Goal: Task Accomplishment & Management: Manage account settings

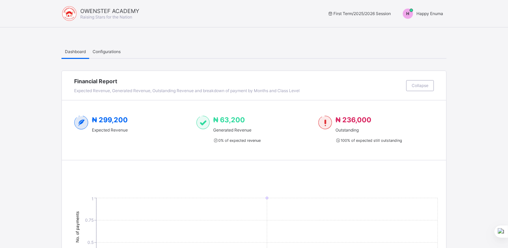
click at [429, 15] on span "Happy Enuma" at bounding box center [430, 13] width 27 height 5
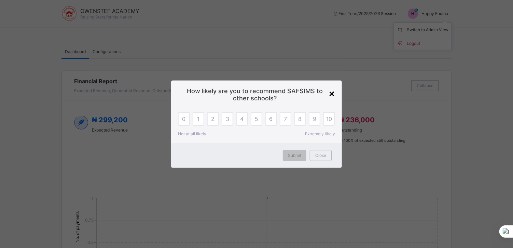
click at [331, 93] on div "×" at bounding box center [332, 93] width 6 height 12
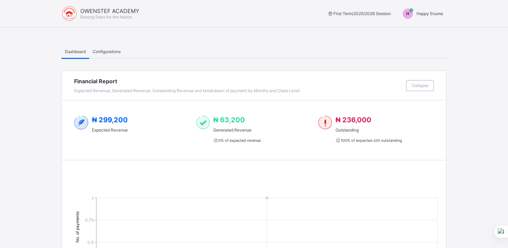
click at [430, 14] on span "Happy Enuma" at bounding box center [430, 13] width 27 height 5
click at [417, 29] on span "Switch to Admin View" at bounding box center [418, 29] width 52 height 8
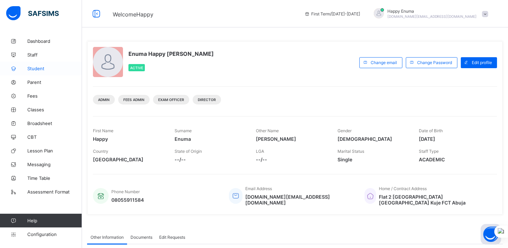
click at [33, 69] on span "Student" at bounding box center [54, 68] width 55 height 5
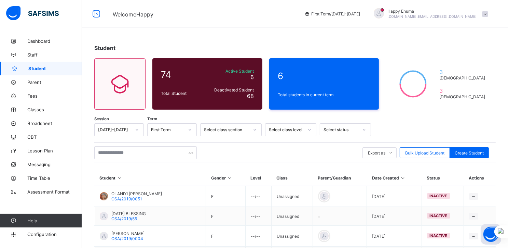
click at [345, 132] on div "Select status" at bounding box center [341, 129] width 35 height 5
click at [328, 145] on div "Active" at bounding box center [345, 144] width 51 height 11
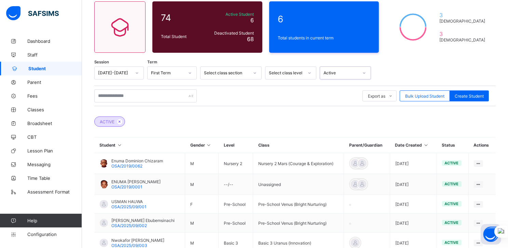
scroll to position [55, 0]
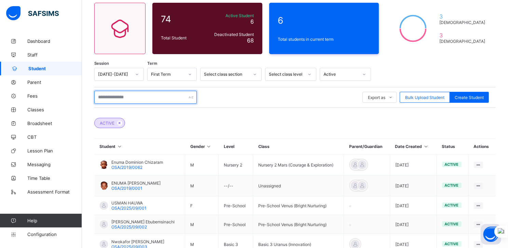
click at [120, 102] on input "text" at bounding box center [145, 97] width 103 height 13
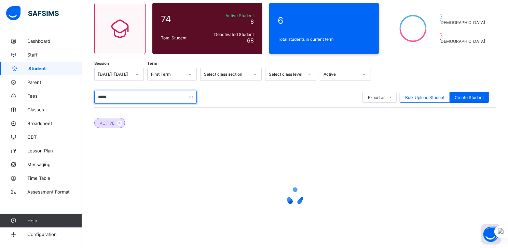
type input "*****"
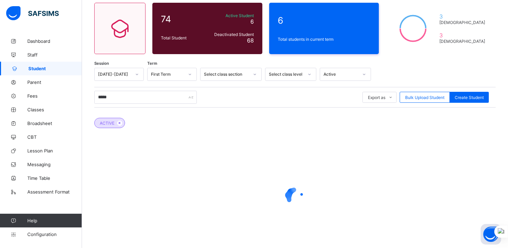
click at [358, 75] on div at bounding box center [364, 74] width 13 height 12
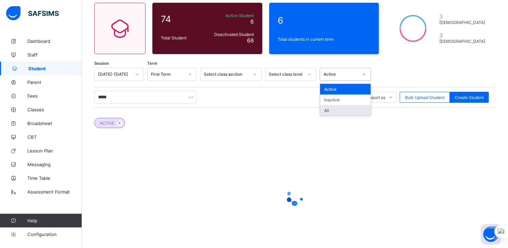
click at [329, 110] on div "All" at bounding box center [345, 110] width 51 height 11
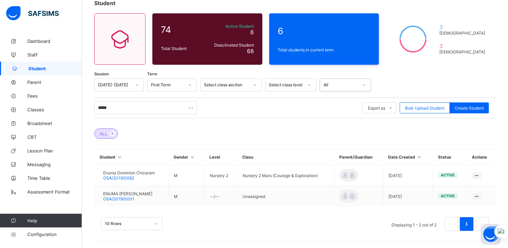
scroll to position [44, 0]
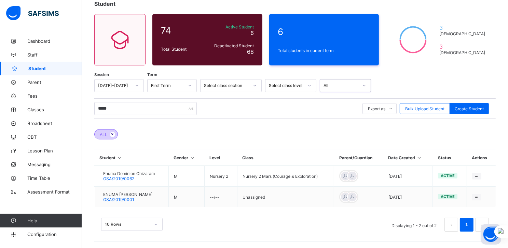
click at [114, 133] on icon at bounding box center [113, 134] width 6 height 4
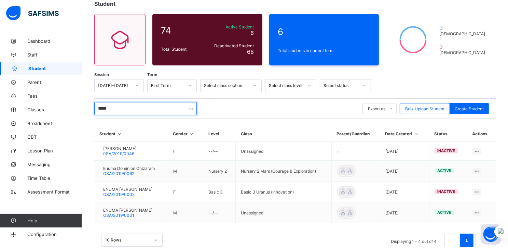
click at [129, 109] on input "*****" at bounding box center [145, 108] width 103 height 13
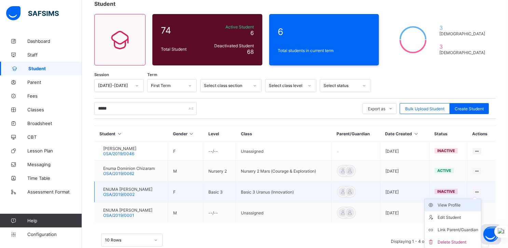
click at [452, 203] on div "View Profile" at bounding box center [458, 204] width 41 height 7
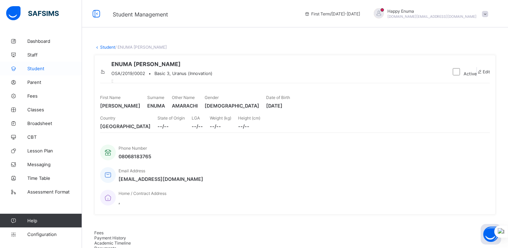
click at [34, 70] on span "Student" at bounding box center [54, 68] width 55 height 5
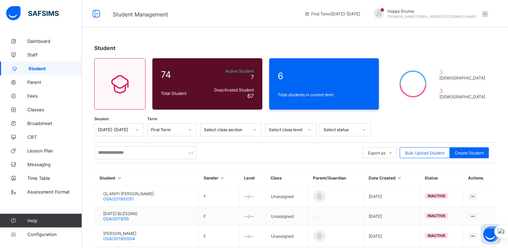
click at [360, 125] on div at bounding box center [365, 129] width 12 height 11
click at [330, 145] on div "Active" at bounding box center [345, 144] width 51 height 11
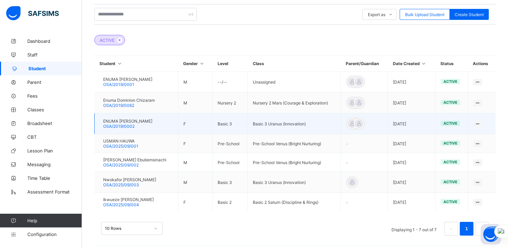
scroll to position [143, 0]
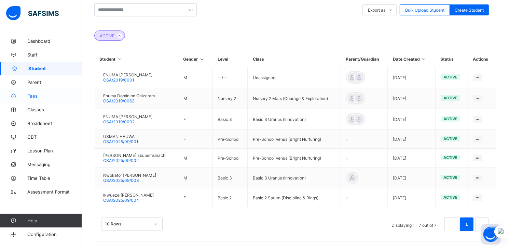
click at [32, 96] on span "Fees" at bounding box center [54, 95] width 55 height 5
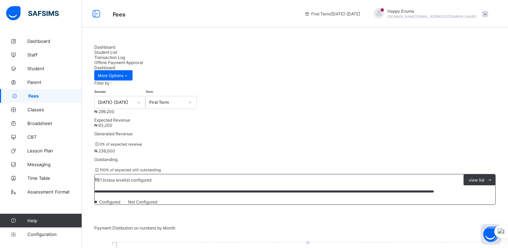
click at [117, 50] on span "Student List" at bounding box center [105, 52] width 23 height 5
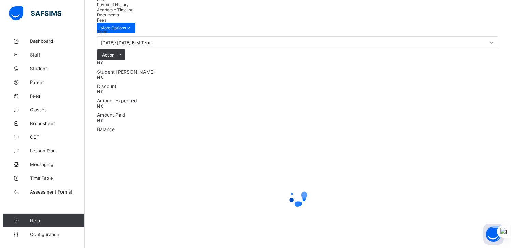
scroll to position [142, 0]
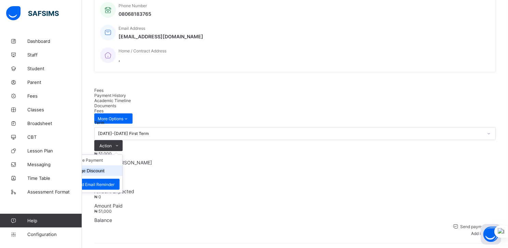
click at [105, 168] on button "Manage Discount" at bounding box center [87, 170] width 36 height 5
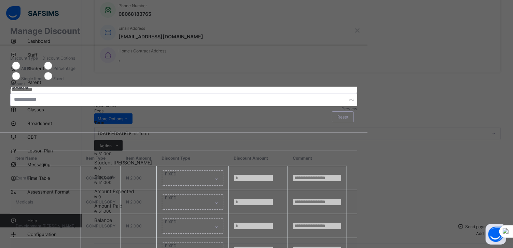
click at [224, 86] on input "*" at bounding box center [183, 89] width 347 height 7
type input "***"
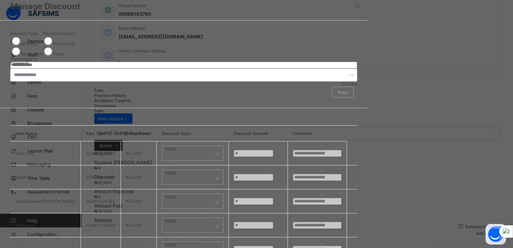
scroll to position [0, 0]
click at [224, 145] on div "FIXED" at bounding box center [193, 152] width 62 height 15
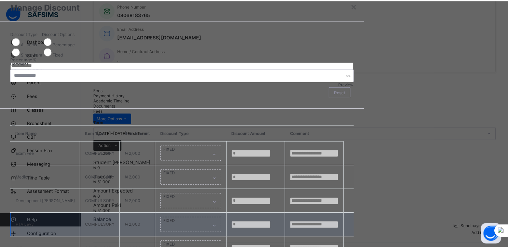
scroll to position [57, 0]
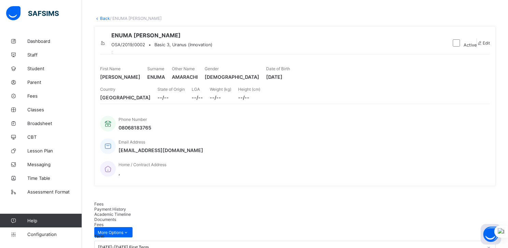
scroll to position [29, 0]
click at [105, 17] on link "Back" at bounding box center [105, 17] width 10 height 5
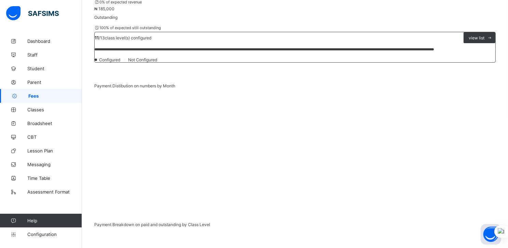
scroll to position [142, 0]
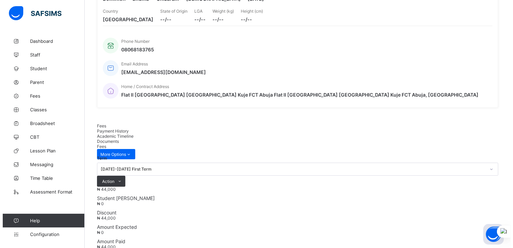
scroll to position [107, 0]
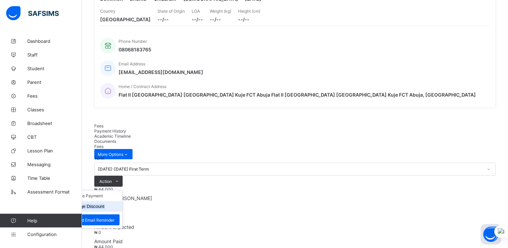
click at [105, 203] on button "Manage Discount" at bounding box center [87, 205] width 36 height 5
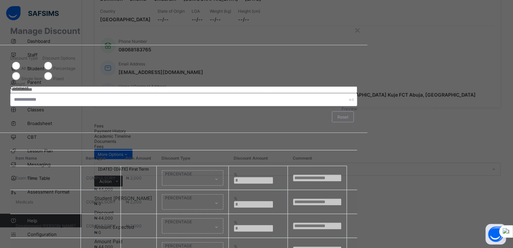
type input "*"
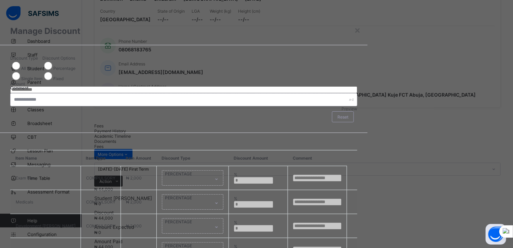
type input "*"
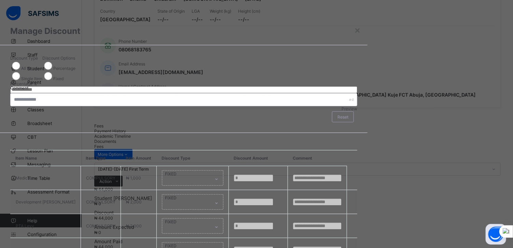
click at [232, 86] on input "*" at bounding box center [183, 89] width 347 height 7
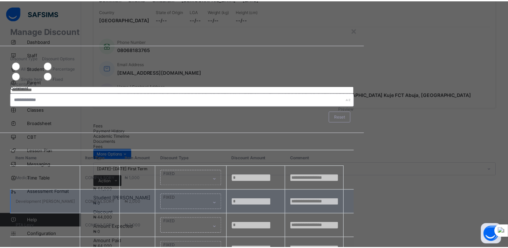
scroll to position [57, 0]
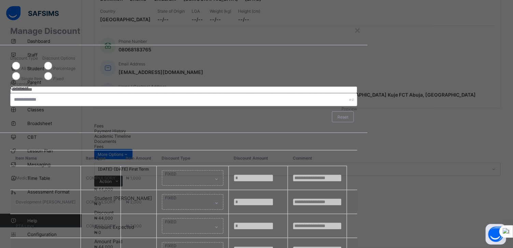
type input "***"
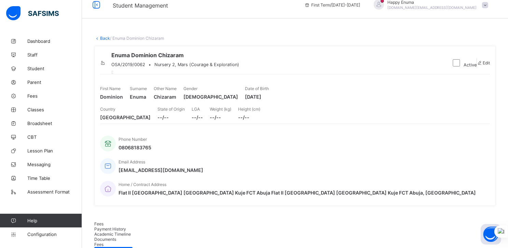
scroll to position [0, 0]
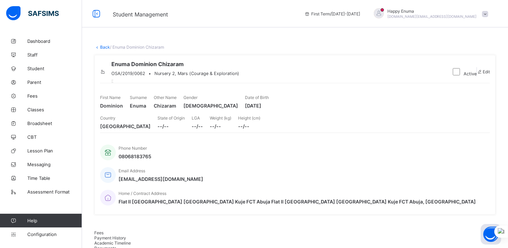
click at [105, 46] on link "Back" at bounding box center [105, 46] width 10 height 5
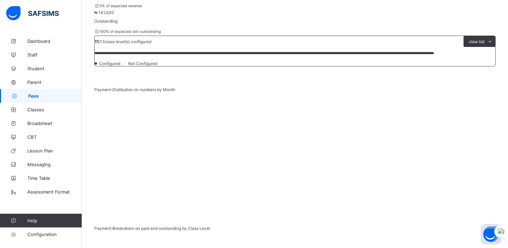
scroll to position [142, 0]
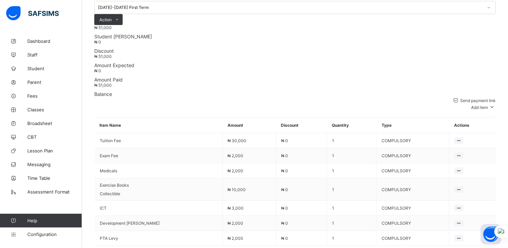
scroll to position [283, 0]
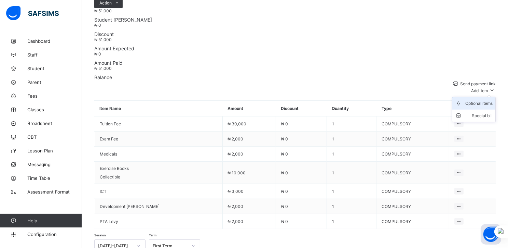
click at [487, 100] on div "Optional items" at bounding box center [479, 103] width 27 height 7
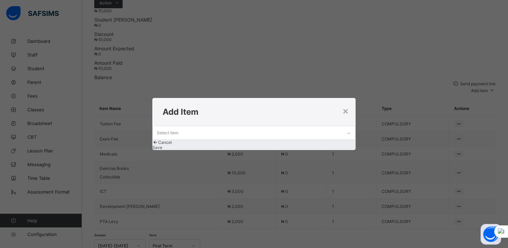
click at [347, 130] on icon at bounding box center [349, 133] width 4 height 7
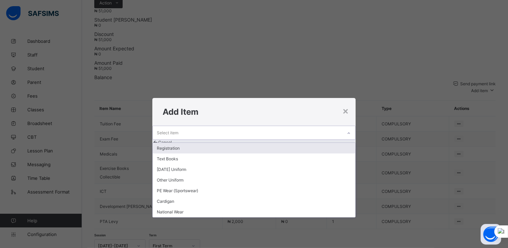
click at [182, 144] on div "Registration" at bounding box center [254, 148] width 203 height 11
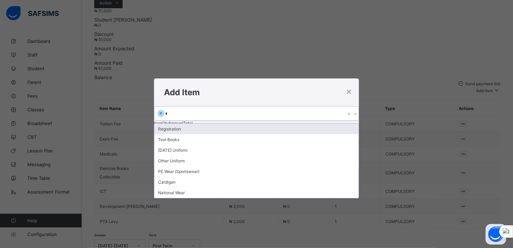
type input "**"
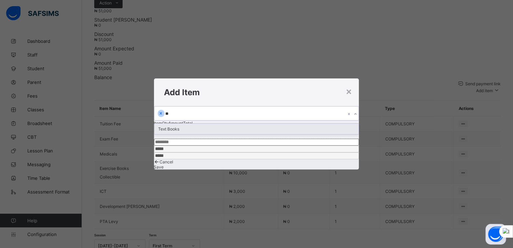
click at [172, 128] on div "Text Books" at bounding box center [257, 128] width 205 height 11
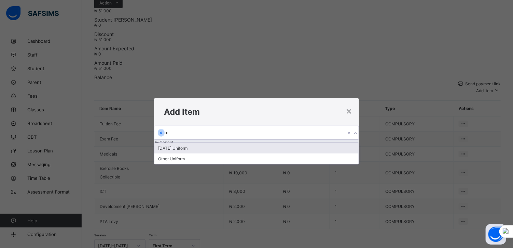
type input "**"
click at [182, 143] on div "[DATE] Uniform" at bounding box center [257, 148] width 205 height 11
type input "**"
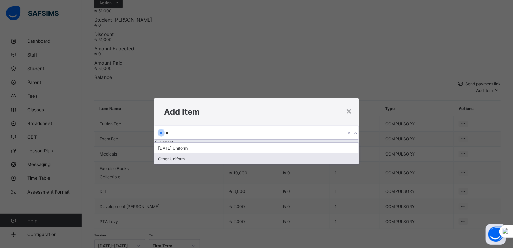
click at [187, 153] on div "Other Uniform" at bounding box center [257, 158] width 205 height 11
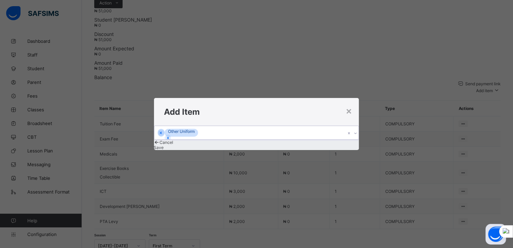
type input "*"
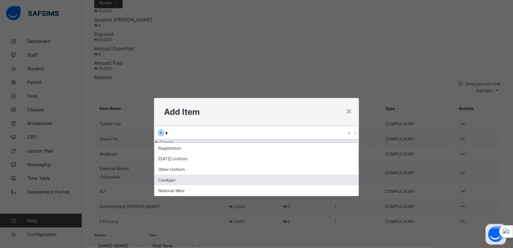
click at [173, 175] on div "Cardigan" at bounding box center [257, 179] width 205 height 11
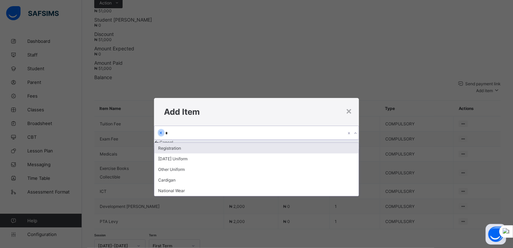
type input "**"
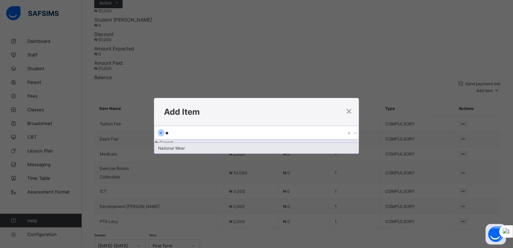
click at [179, 143] on div "National Wear" at bounding box center [257, 148] width 205 height 11
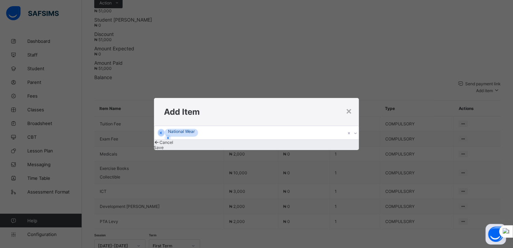
click at [164, 150] on span "Save" at bounding box center [159, 147] width 10 height 5
click at [207, 126] on div "Select item" at bounding box center [251, 132] width 192 height 13
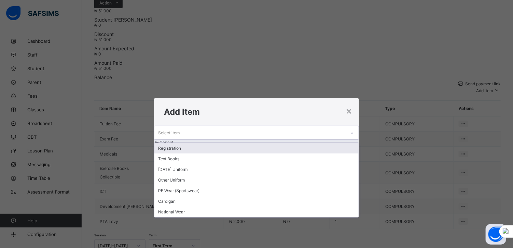
click at [183, 143] on div "Registration" at bounding box center [257, 148] width 205 height 11
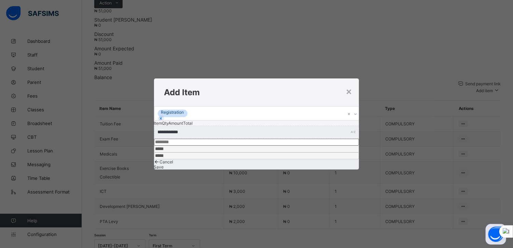
click at [164, 166] on span "Save" at bounding box center [159, 166] width 10 height 5
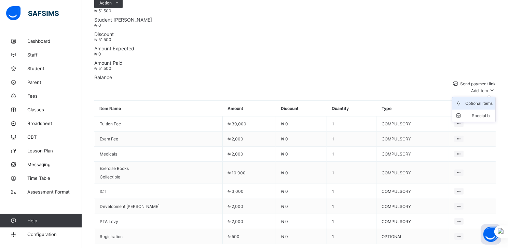
click at [481, 100] on div "Optional items" at bounding box center [479, 103] width 27 height 7
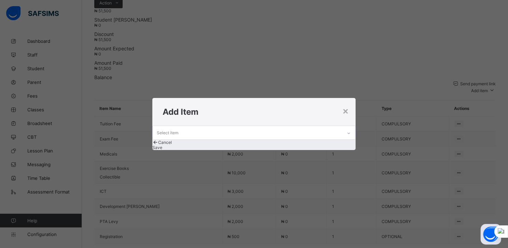
click at [347, 130] on icon at bounding box center [349, 133] width 4 height 7
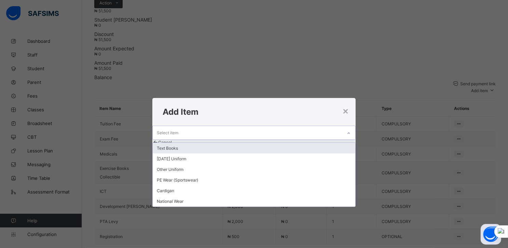
click at [186, 143] on div "Text Books" at bounding box center [254, 148] width 203 height 11
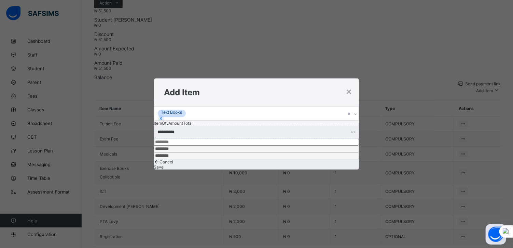
click at [164, 166] on span "Save" at bounding box center [159, 166] width 10 height 5
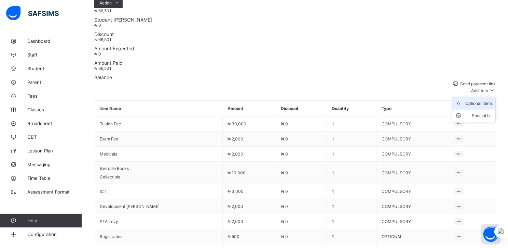
click at [483, 100] on div "Optional items" at bounding box center [479, 103] width 27 height 7
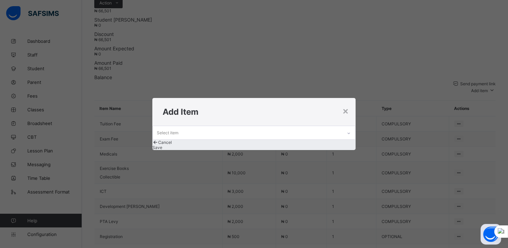
click at [343, 128] on div at bounding box center [349, 133] width 12 height 11
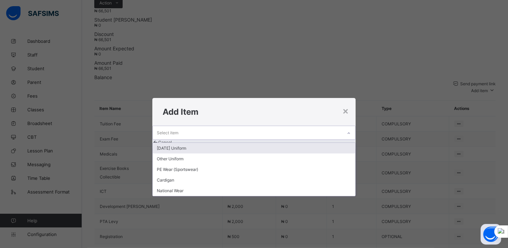
click at [190, 143] on div "[DATE] Uniform" at bounding box center [254, 148] width 203 height 11
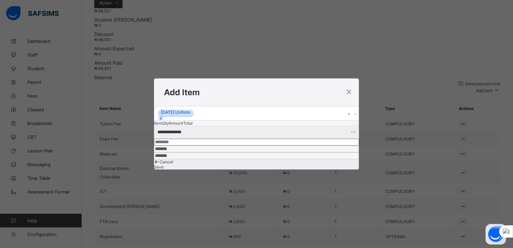
click at [164, 166] on span "Save" at bounding box center [159, 166] width 10 height 5
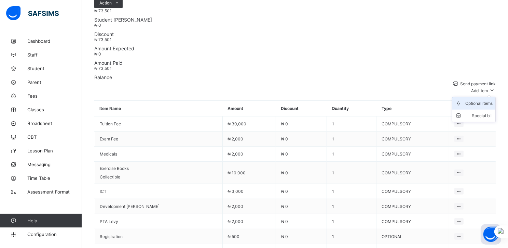
click at [473, 100] on div "Optional items" at bounding box center [479, 103] width 27 height 7
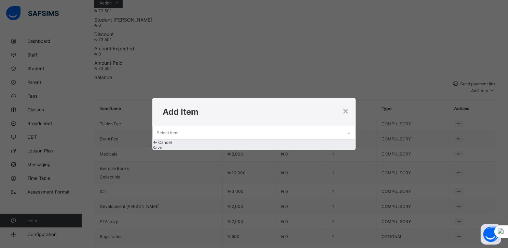
click at [347, 130] on icon at bounding box center [349, 133] width 4 height 7
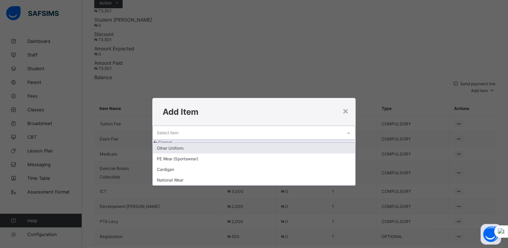
click at [193, 143] on div "Other Uniform" at bounding box center [254, 148] width 203 height 11
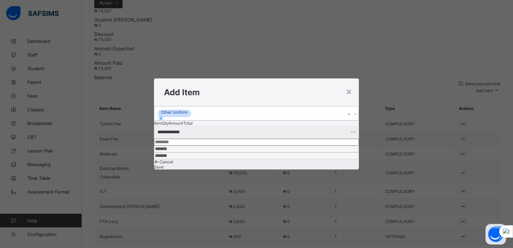
click at [164, 166] on span "Save" at bounding box center [159, 166] width 10 height 5
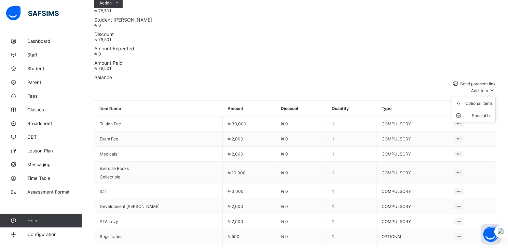
click at [494, 86] on icon at bounding box center [493, 89] width 8 height 7
click at [480, 100] on div "Optional items" at bounding box center [479, 103] width 27 height 7
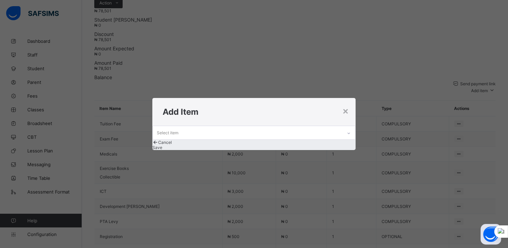
click at [347, 130] on icon at bounding box center [349, 133] width 4 height 7
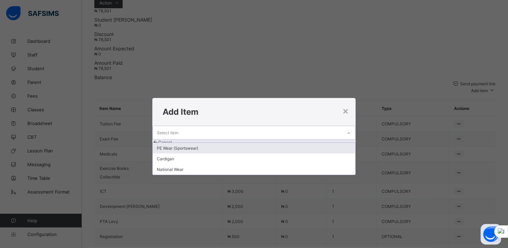
click at [217, 143] on div "PE Wear (Sportswear)" at bounding box center [254, 148] width 203 height 11
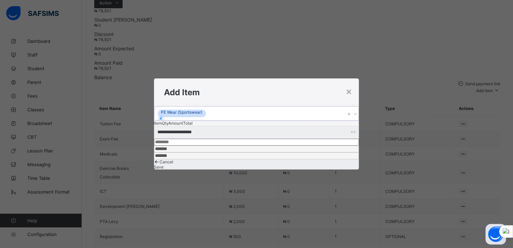
click at [164, 166] on span "Save" at bounding box center [159, 166] width 10 height 5
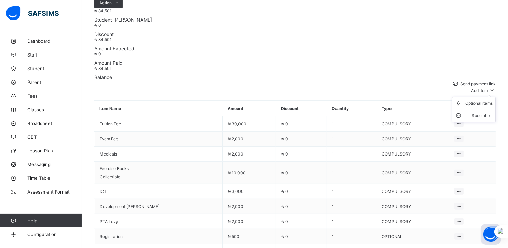
click at [488, 88] on span "Add item" at bounding box center [480, 90] width 17 height 5
click at [475, 100] on div "Optional items" at bounding box center [479, 103] width 27 height 7
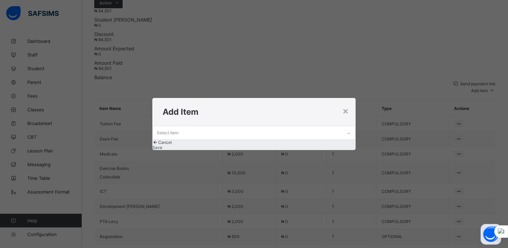
click at [347, 130] on icon at bounding box center [349, 133] width 4 height 7
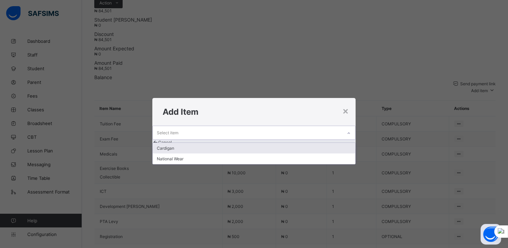
click at [200, 143] on div "Cardigan" at bounding box center [254, 148] width 203 height 11
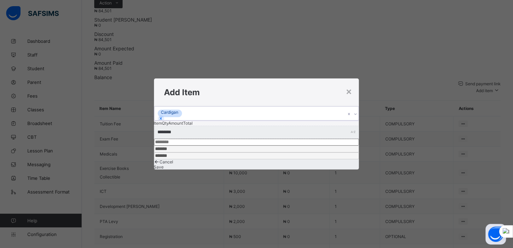
click at [164, 167] on span "Save" at bounding box center [159, 166] width 10 height 5
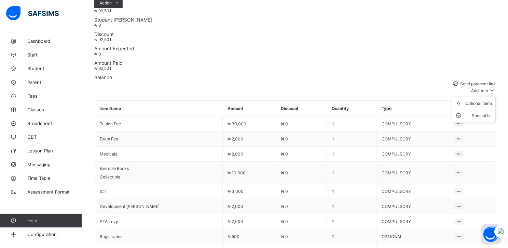
click at [491, 88] on span at bounding box center [493, 90] width 8 height 5
click at [478, 100] on div "Optional items" at bounding box center [479, 103] width 27 height 7
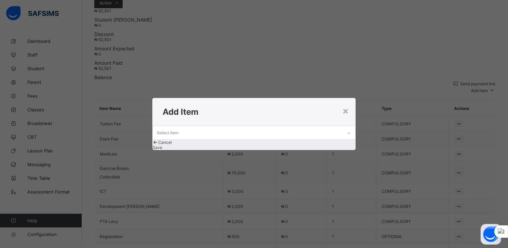
click at [331, 127] on div "Select item" at bounding box center [248, 132] width 190 height 13
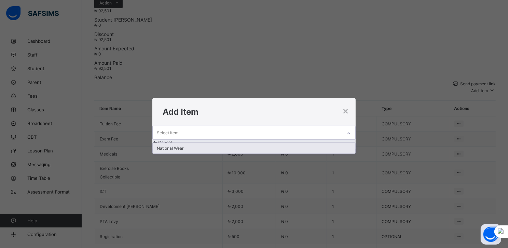
click at [231, 143] on div "National Wear" at bounding box center [254, 148] width 203 height 11
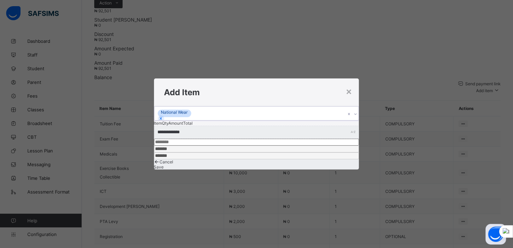
click at [164, 168] on span "Save" at bounding box center [159, 166] width 10 height 5
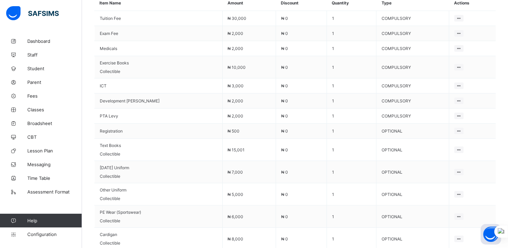
scroll to position [384, 0]
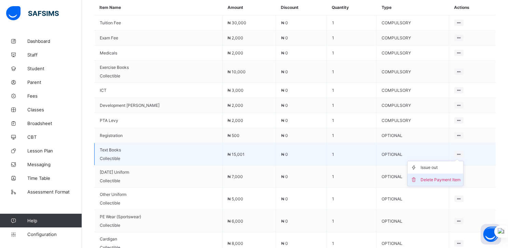
click at [424, 176] on div "Delete Payment Item" at bounding box center [441, 179] width 40 height 7
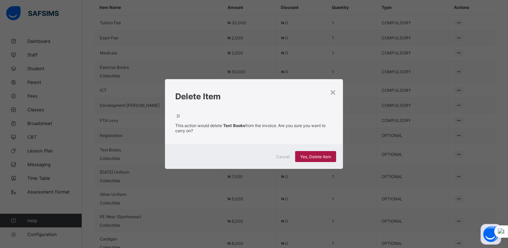
click at [315, 156] on span "Yes, Delete Item" at bounding box center [315, 156] width 31 height 5
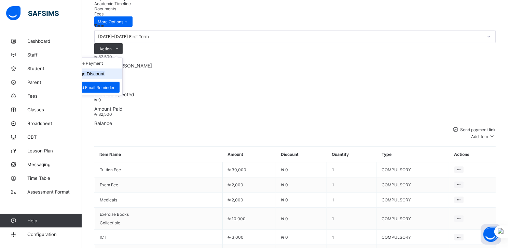
scroll to position [243, 0]
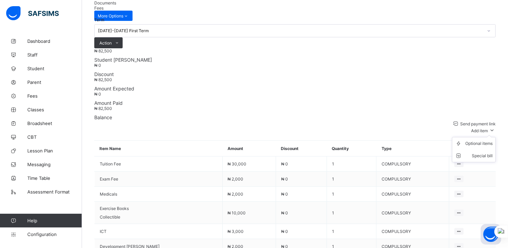
click at [493, 126] on icon at bounding box center [493, 129] width 8 height 7
click at [481, 140] on div "Optional items" at bounding box center [479, 143] width 27 height 7
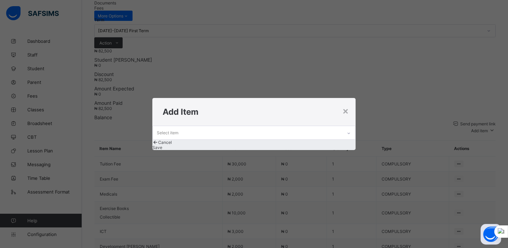
click at [280, 126] on div "Select item" at bounding box center [248, 132] width 190 height 13
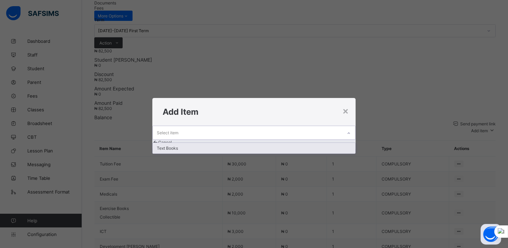
click at [205, 143] on div "Text Books" at bounding box center [254, 148] width 203 height 11
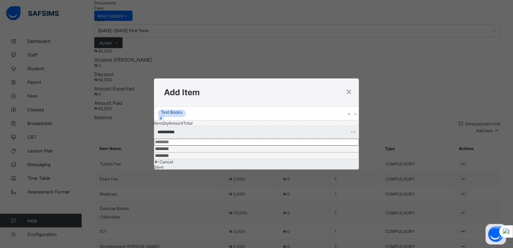
click at [164, 168] on span "Save" at bounding box center [159, 166] width 10 height 5
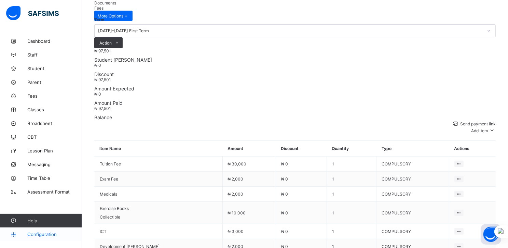
click at [44, 232] on span "Configuration" at bounding box center [54, 233] width 54 height 5
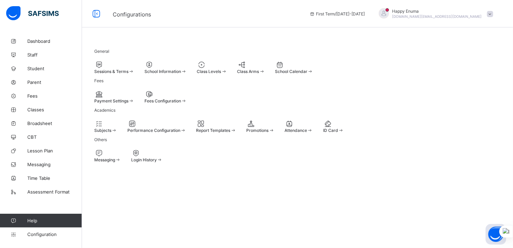
click at [181, 103] on span "Fees Configuration" at bounding box center [163, 100] width 37 height 5
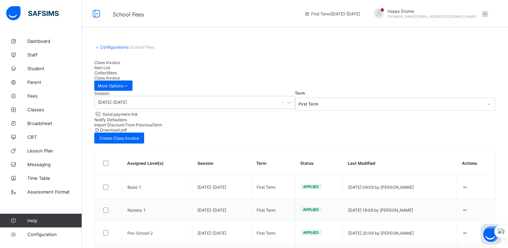
click at [110, 70] on span "Item List" at bounding box center [102, 67] width 16 height 5
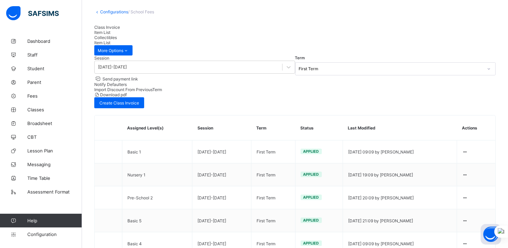
click at [117, 39] on span "Collectibles" at bounding box center [105, 37] width 23 height 5
type input "**********"
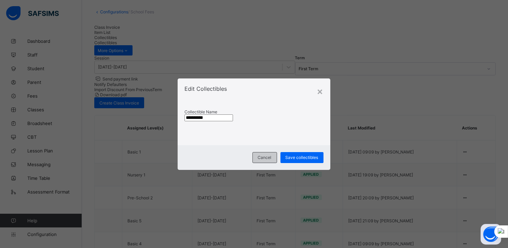
click at [265, 157] on span "Cancel" at bounding box center [265, 157] width 14 height 5
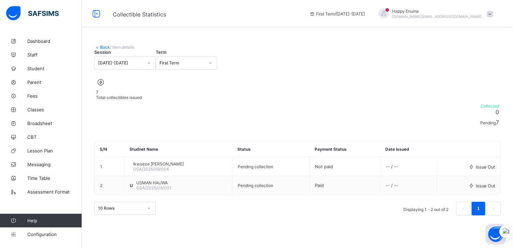
click at [101, 48] on link "Back" at bounding box center [105, 46] width 10 height 5
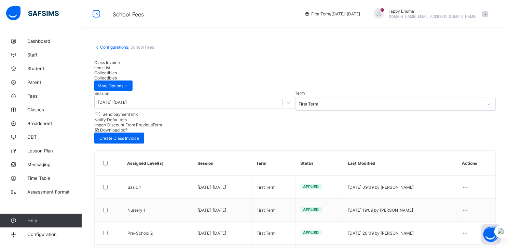
click at [110, 70] on span "Item List" at bounding box center [102, 67] width 16 height 5
click at [108, 65] on span "Class Invoice" at bounding box center [107, 62] width 26 height 5
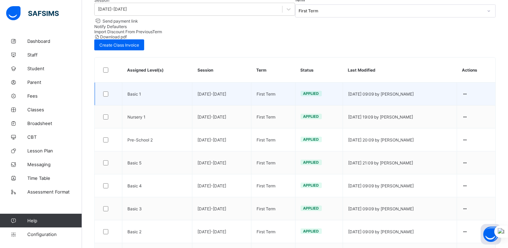
scroll to position [93, 0]
click at [456, 103] on div "Edit Invoice" at bounding box center [452, 106] width 28 height 7
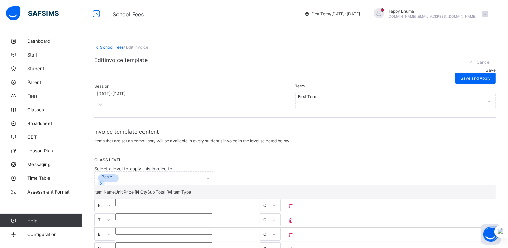
click at [477, 65] on span "Cancel" at bounding box center [484, 61] width 14 height 5
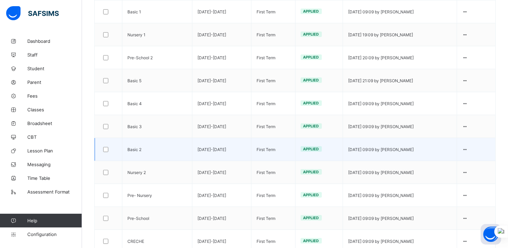
scroll to position [176, 0]
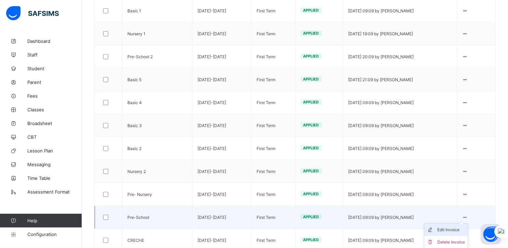
click at [457, 226] on div "Edit Invoice" at bounding box center [452, 229] width 28 height 7
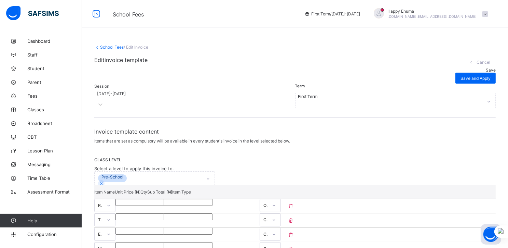
click at [477, 65] on span "Cancel" at bounding box center [484, 61] width 14 height 5
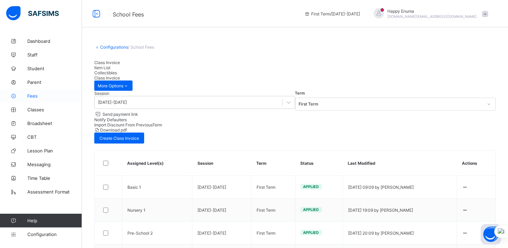
click at [34, 94] on span "Fees" at bounding box center [54, 95] width 55 height 5
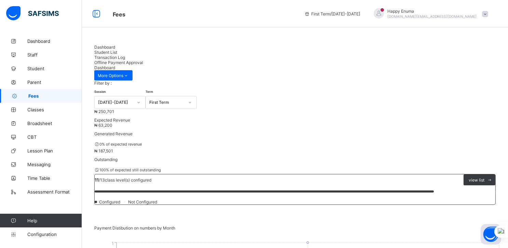
click at [139, 50] on div "Student List" at bounding box center [295, 52] width 402 height 5
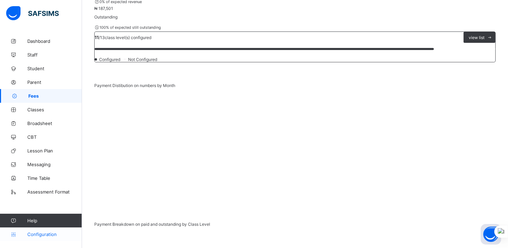
click at [37, 236] on span "Configuration" at bounding box center [54, 233] width 54 height 5
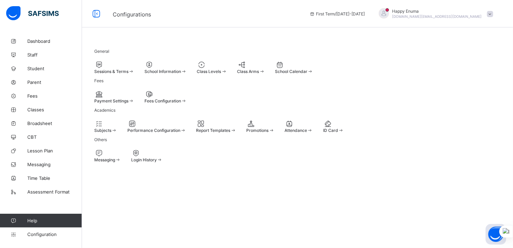
click at [181, 103] on span "Fees Configuration" at bounding box center [163, 100] width 37 height 5
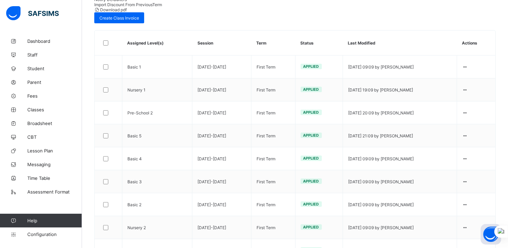
scroll to position [120, 0]
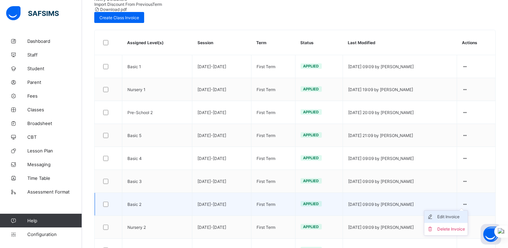
click at [455, 213] on div "Edit Invoice" at bounding box center [452, 216] width 28 height 7
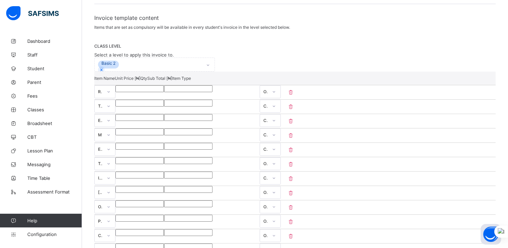
scroll to position [120, 0]
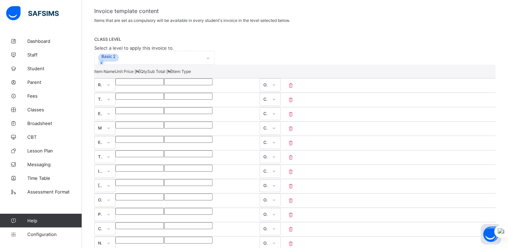
click at [164, 157] on input "*****" at bounding box center [140, 153] width 49 height 7
type input "****"
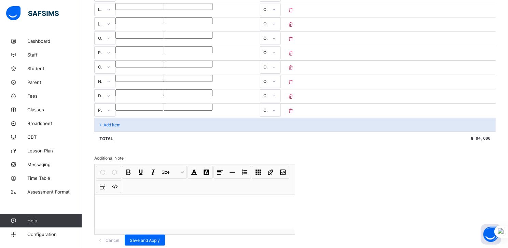
scroll to position [313, 0]
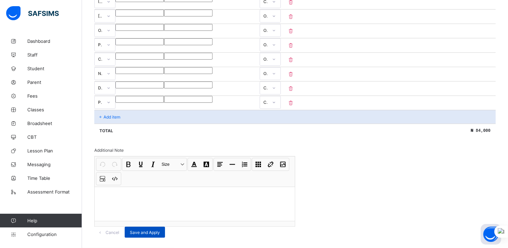
type input "****"
click at [160, 229] on span "Save and Apply" at bounding box center [145, 231] width 30 height 5
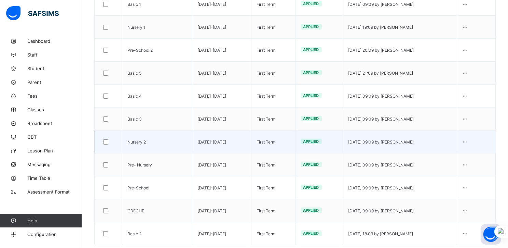
scroll to position [180, 0]
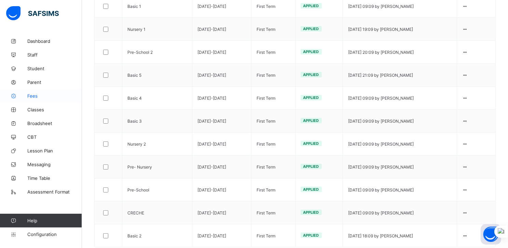
click at [33, 94] on span "Fees" at bounding box center [54, 95] width 55 height 5
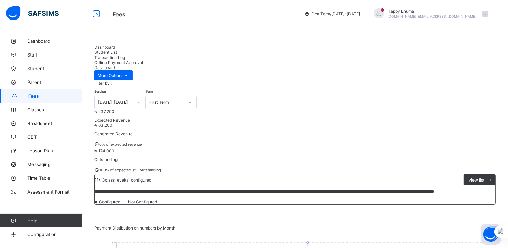
click at [117, 50] on span "Student List" at bounding box center [105, 52] width 23 height 5
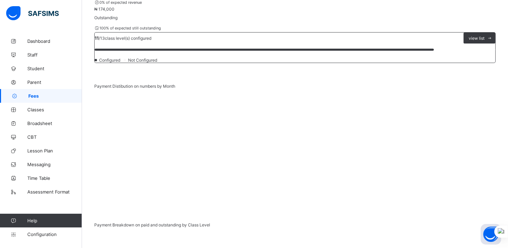
scroll to position [142, 0]
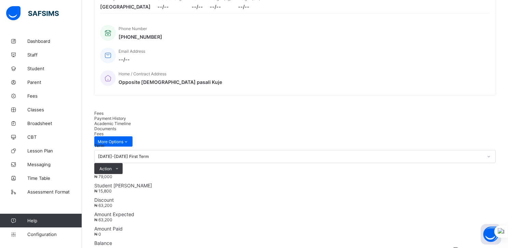
scroll to position [118, 0]
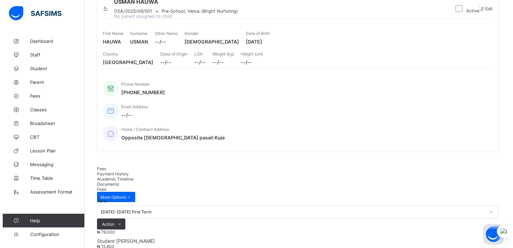
scroll to position [0, 0]
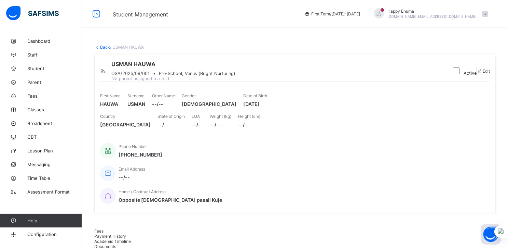
click at [449, 14] on span "[DOMAIN_NAME][EMAIL_ADDRESS][DOMAIN_NAME]" at bounding box center [433, 16] width 90 height 4
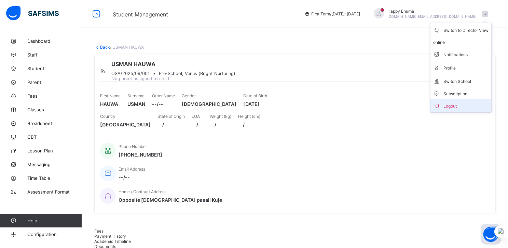
click at [457, 108] on span "Logout" at bounding box center [460, 106] width 55 height 8
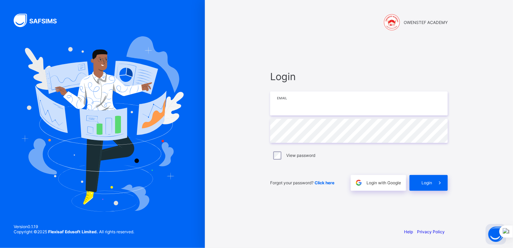
type input "**********"
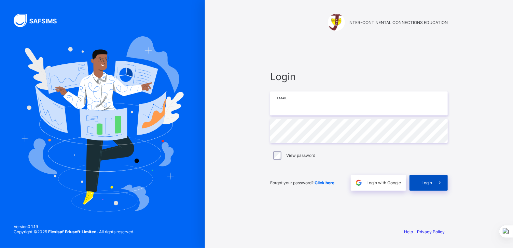
type input "**********"
click at [426, 181] on span "Login" at bounding box center [427, 182] width 11 height 5
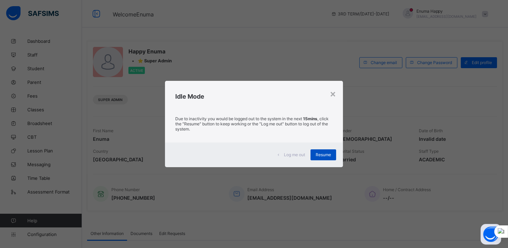
click at [320, 154] on span "Resume" at bounding box center [323, 154] width 15 height 5
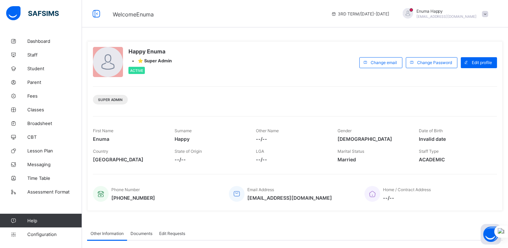
scroll to position [106, 0]
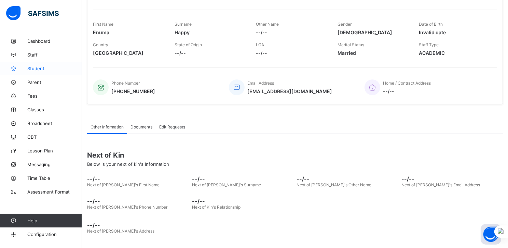
click at [36, 68] on span "Student" at bounding box center [54, 68] width 55 height 5
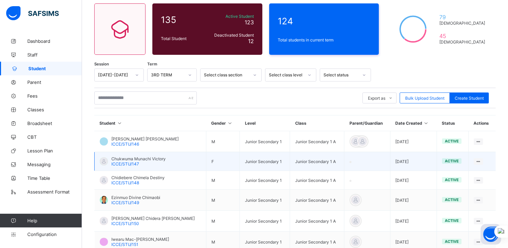
scroll to position [106, 0]
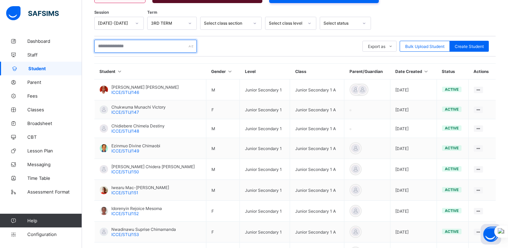
click at [120, 44] on input "text" at bounding box center [145, 46] width 103 height 13
paste input "**********"
type input "**********"
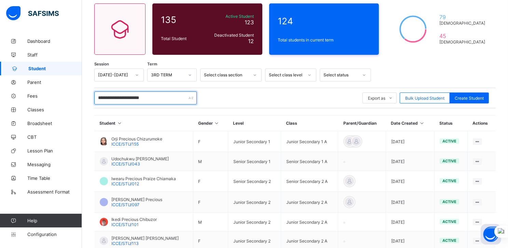
scroll to position [98, 0]
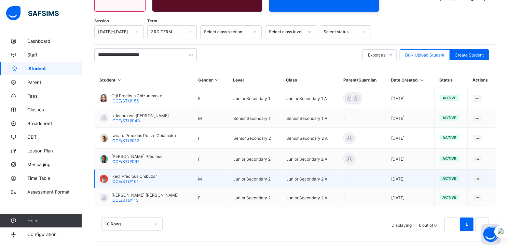
click at [133, 176] on span "Ikedi Precious Chibuzor" at bounding box center [133, 175] width 45 height 5
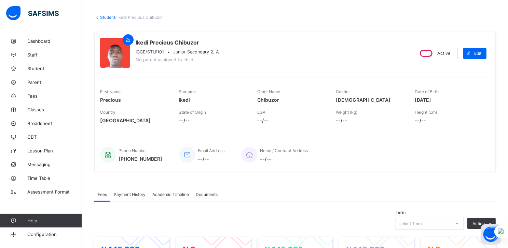
scroll to position [28, 0]
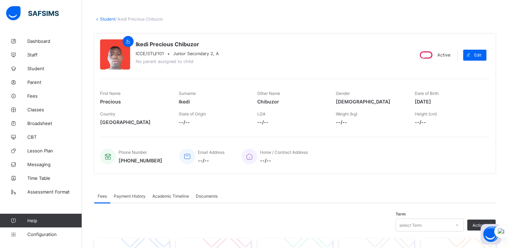
click at [170, 193] on span "Academic Timeline" at bounding box center [170, 195] width 37 height 5
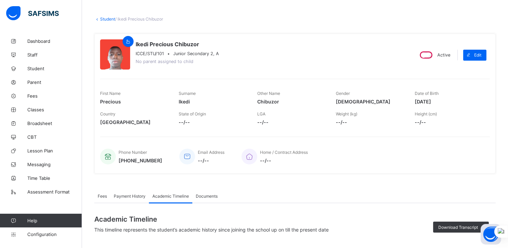
scroll to position [138, 0]
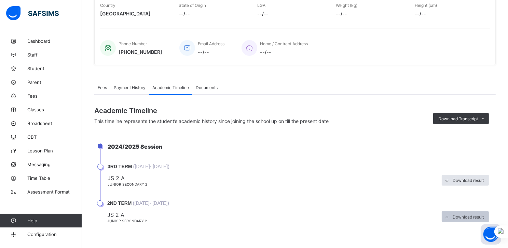
click at [453, 217] on span at bounding box center [447, 216] width 11 height 11
click at [246, 157] on li "2024/2025 Session" at bounding box center [299, 153] width 396 height 21
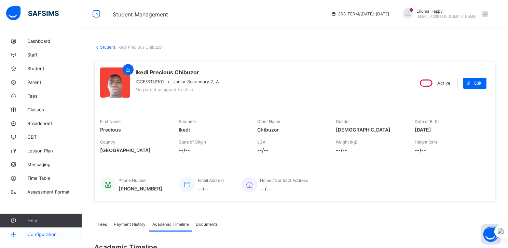
click at [34, 232] on span "Configuration" at bounding box center [54, 233] width 54 height 5
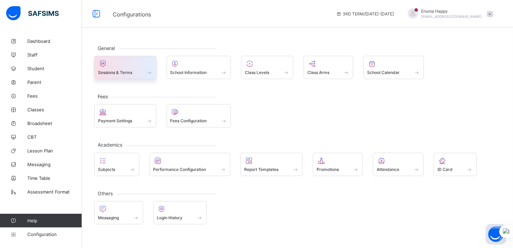
click at [132, 70] on span "Sessions & Terms" at bounding box center [115, 72] width 34 height 5
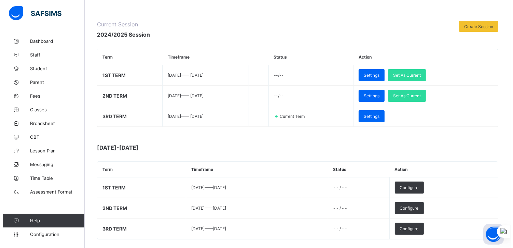
scroll to position [92, 0]
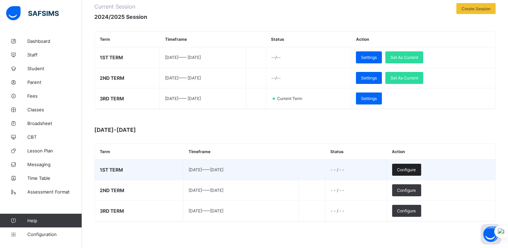
click at [416, 169] on span "Configure" at bounding box center [407, 169] width 19 height 5
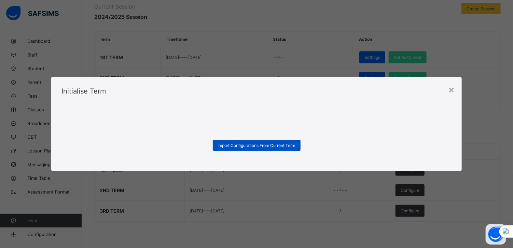
click at [242, 146] on span "Import Configurations From Current Term" at bounding box center [257, 145] width 78 height 5
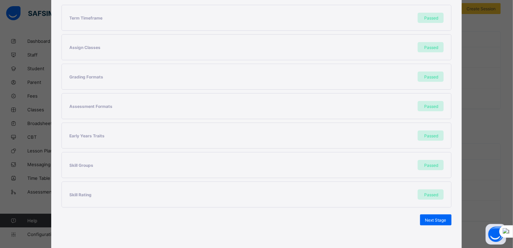
scroll to position [150, 0]
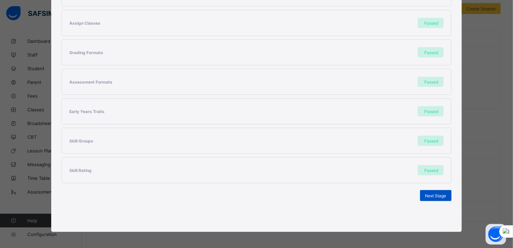
click at [430, 193] on span "Next Stage" at bounding box center [436, 195] width 21 height 5
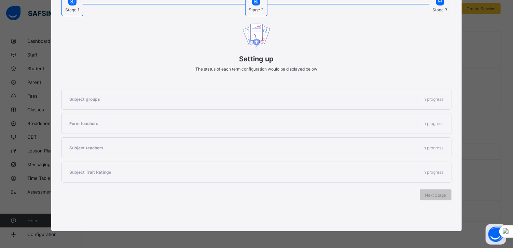
scroll to position [62, 0]
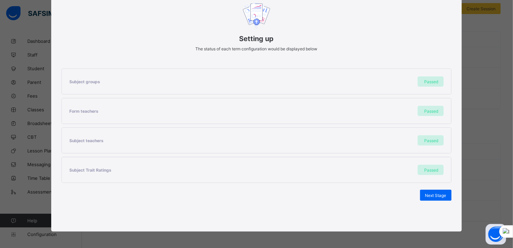
click at [430, 193] on span "Next Stage" at bounding box center [436, 194] width 21 height 5
click at [430, 193] on span "Set As Current Term" at bounding box center [428, 194] width 38 height 5
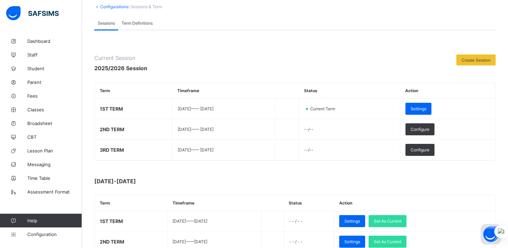
scroll to position [38, 0]
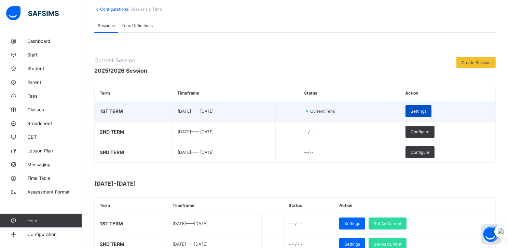
click at [427, 109] on span "Settings" at bounding box center [419, 110] width 16 height 5
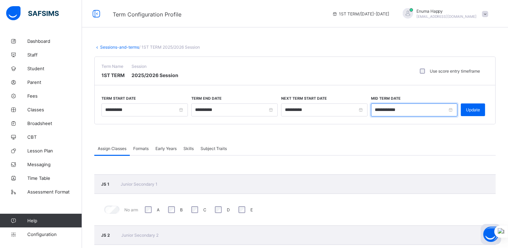
click at [456, 108] on input "**********" at bounding box center [414, 109] width 86 height 13
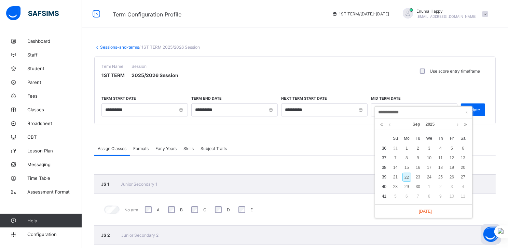
click at [456, 108] on div "**********" at bounding box center [423, 112] width 97 height 12
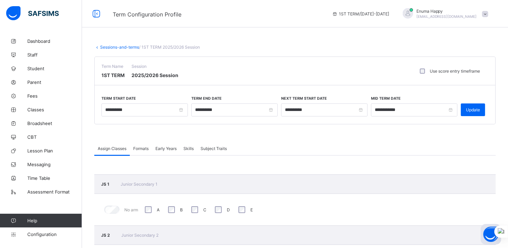
click at [423, 89] on div "**********" at bounding box center [295, 90] width 402 height 68
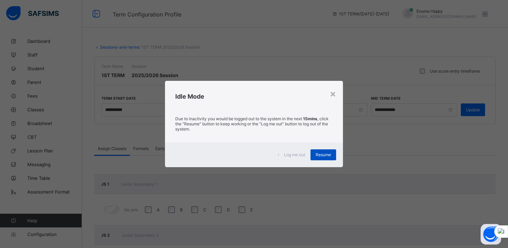
click at [326, 155] on span "Resume" at bounding box center [323, 154] width 15 height 5
